Goal: Task Accomplishment & Management: Complete application form

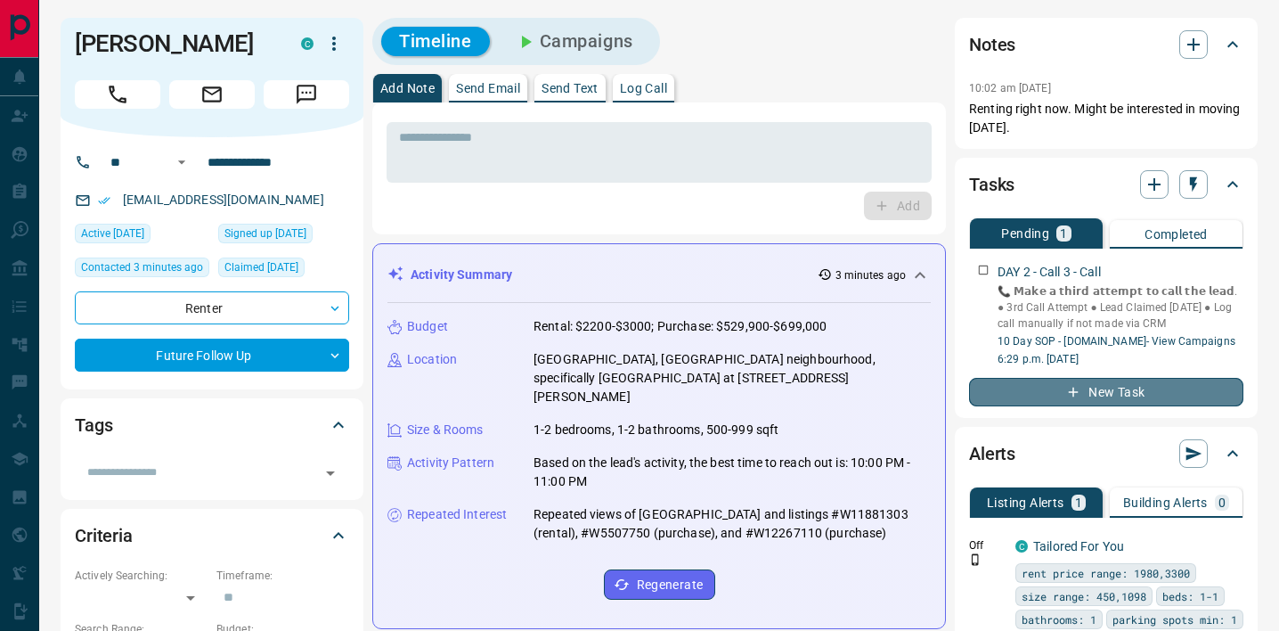
click at [1095, 396] on button "New Task" at bounding box center [1106, 392] width 274 height 29
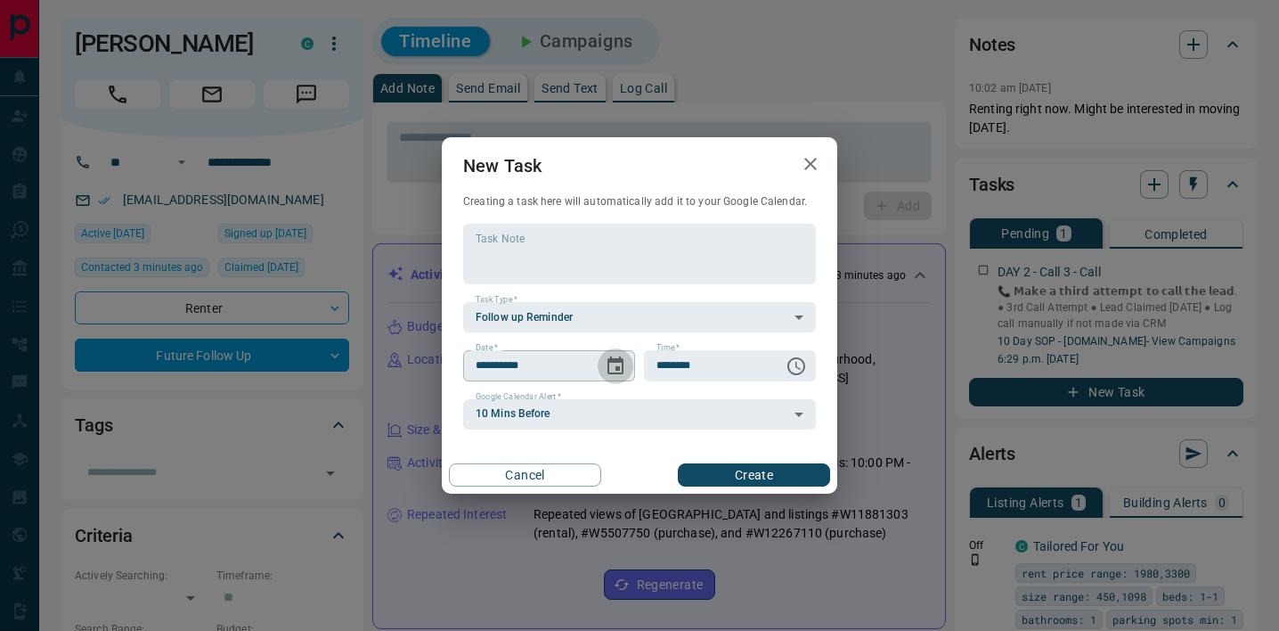
click at [617, 368] on icon "Choose date, selected date is Sep 17, 2025" at bounding box center [616, 365] width 16 height 18
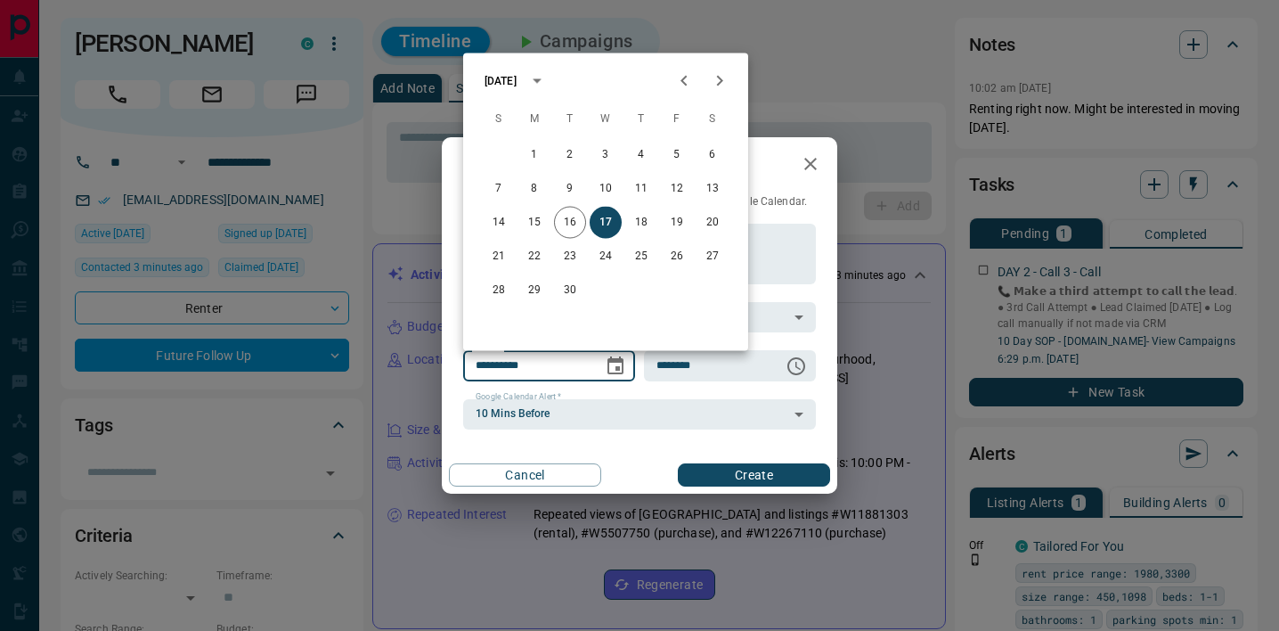
click at [714, 85] on icon "Next month" at bounding box center [719, 80] width 21 height 21
click at [607, 222] on button "15" at bounding box center [606, 223] width 32 height 32
type input "**********"
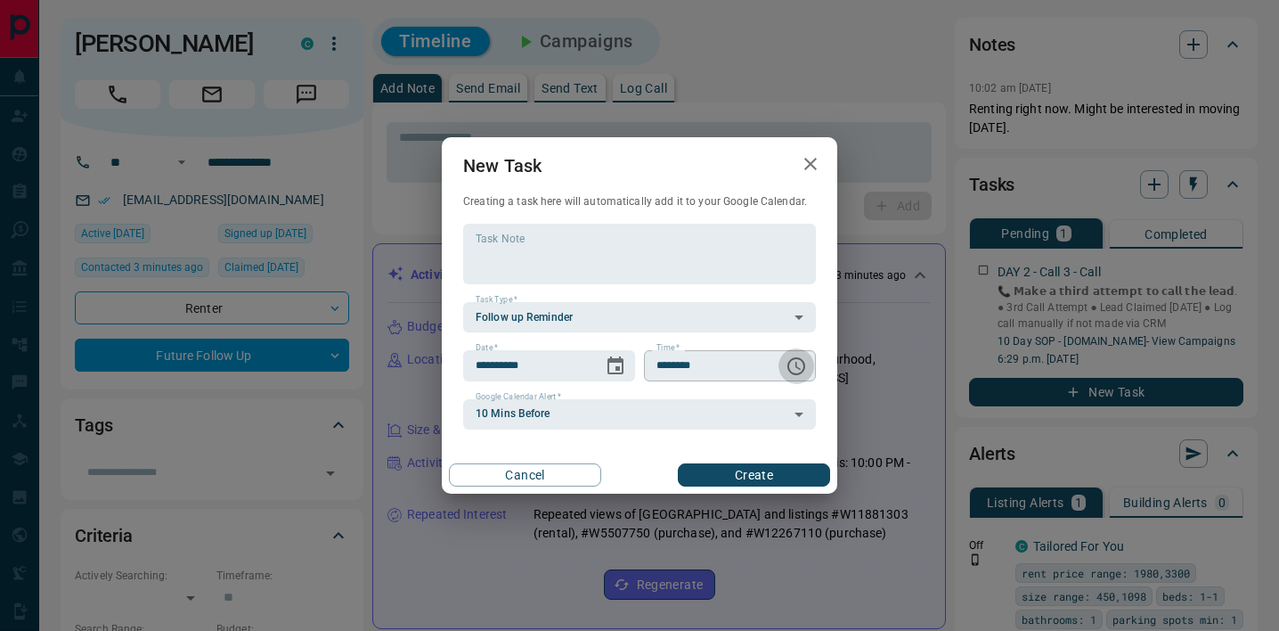
click at [790, 363] on icon "Choose time, selected time is 6:00 AM" at bounding box center [796, 365] width 21 height 21
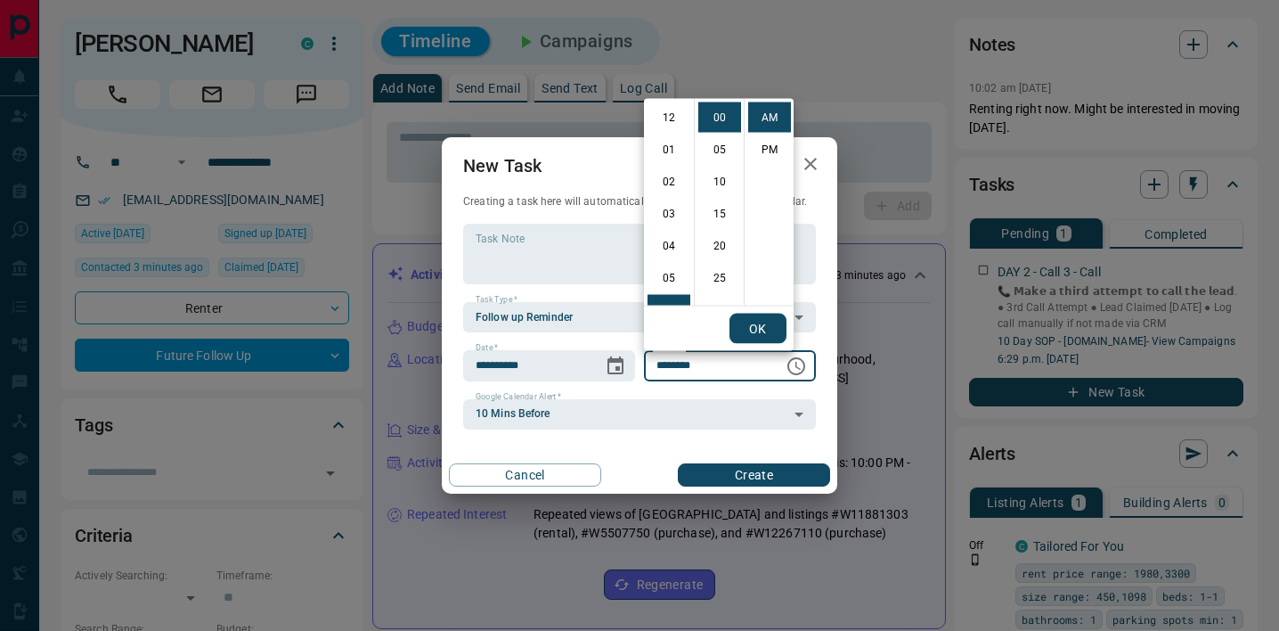
scroll to position [192, 0]
click at [771, 144] on li "PM" at bounding box center [769, 150] width 43 height 30
type input "********"
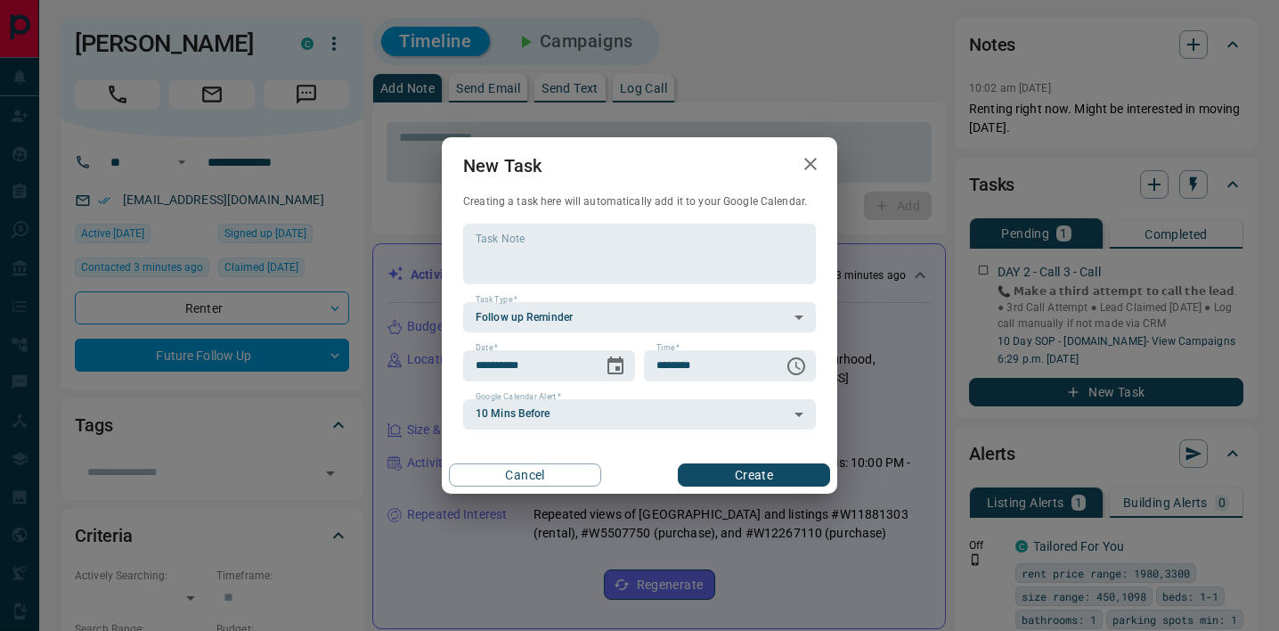
scroll to position [27, 0]
click at [780, 478] on button "Create" at bounding box center [754, 474] width 152 height 23
